Goal: Task Accomplishment & Management: Use online tool/utility

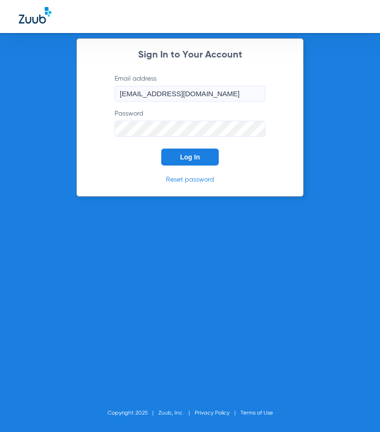
click at [185, 155] on span "Log In" at bounding box center [190, 157] width 20 height 8
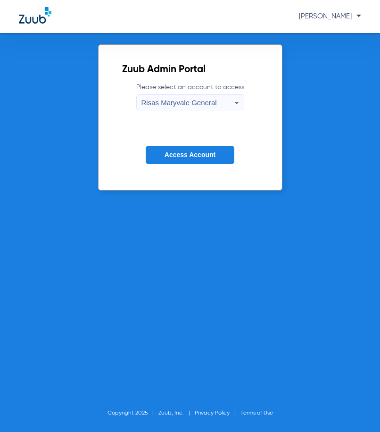
click at [220, 158] on button "Access Account" at bounding box center [190, 155] width 89 height 18
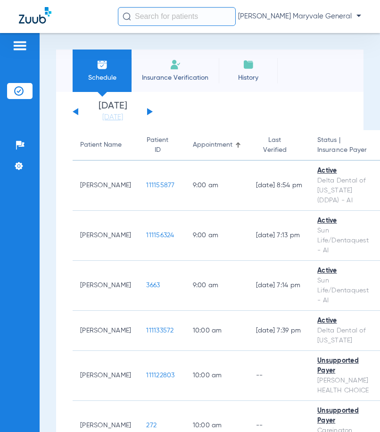
click at [156, 18] on input "text" at bounding box center [177, 16] width 118 height 19
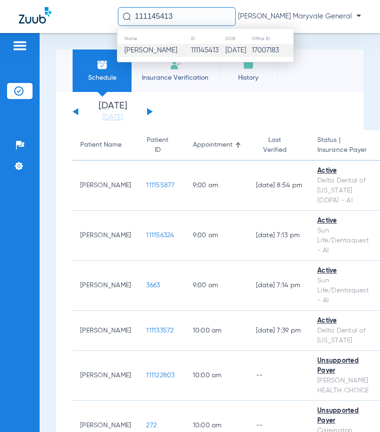
type input "111145413"
click at [209, 48] on td "111145413" at bounding box center [207, 50] width 35 height 13
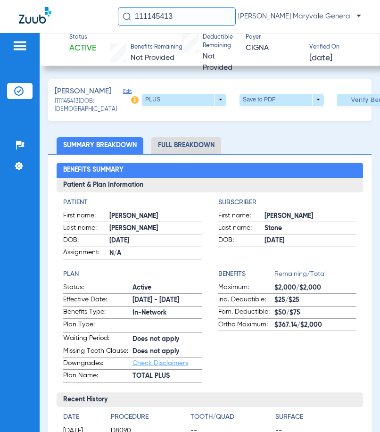
click at [186, 154] on li "Full Breakdown" at bounding box center [186, 145] width 70 height 17
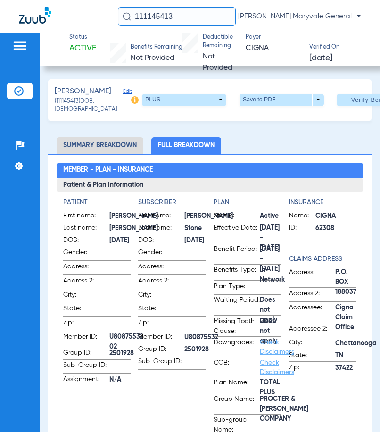
click at [131, 104] on img at bounding box center [135, 100] width 8 height 8
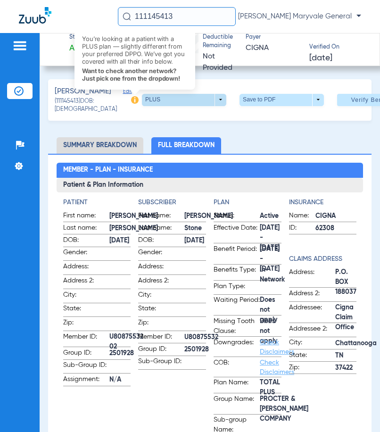
click at [206, 106] on span at bounding box center [184, 100] width 84 height 12
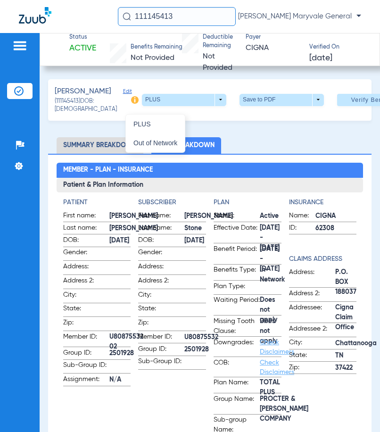
click at [224, 127] on div "PLUS Out of Network" at bounding box center [204, 132] width 158 height 41
drag, startPoint x: 376, startPoint y: 97, endPoint x: 378, endPoint y: 132, distance: 35.4
click at [378, 132] on div at bounding box center [190, 216] width 380 height 432
drag, startPoint x: 371, startPoint y: 148, endPoint x: 372, endPoint y: 174, distance: 26.0
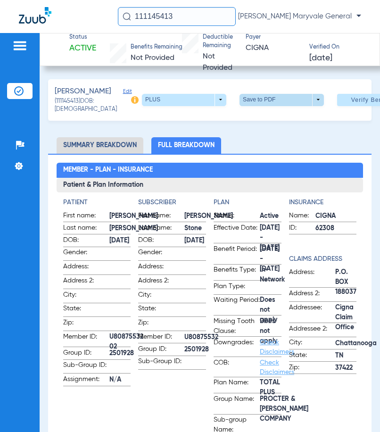
click at [279, 106] on span at bounding box center [282, 100] width 84 height 12
click at [200, 124] on span "Save to PDF" at bounding box center [194, 124] width 37 height 7
drag, startPoint x: 202, startPoint y: 16, endPoint x: 86, endPoint y: 11, distance: 116.1
click at [88, 11] on div "111145413 [PERSON_NAME] Maryvale General" at bounding box center [190, 16] width 380 height 33
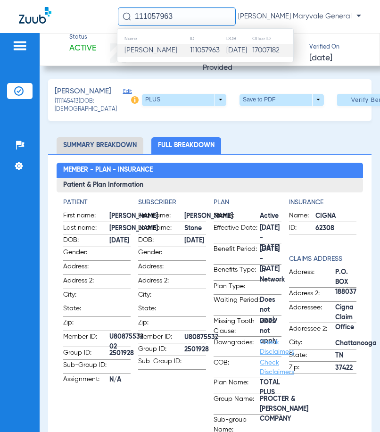
type input "111057963"
click at [151, 54] on span "[PERSON_NAME]" at bounding box center [150, 50] width 53 height 7
